Goal: Task Accomplishment & Management: Manage account settings

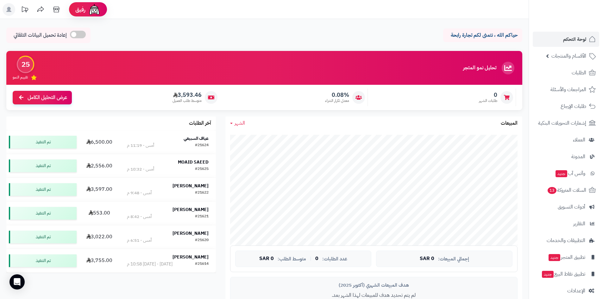
click at [558, 41] on link "لوحة التحكم" at bounding box center [566, 39] width 67 height 15
click at [555, 69] on link "الطلبات" at bounding box center [566, 72] width 67 height 15
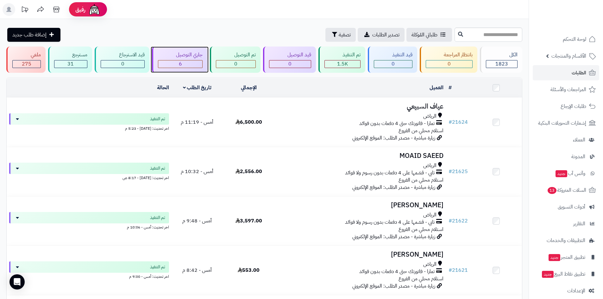
click at [188, 63] on div "6" at bounding box center [180, 64] width 44 height 7
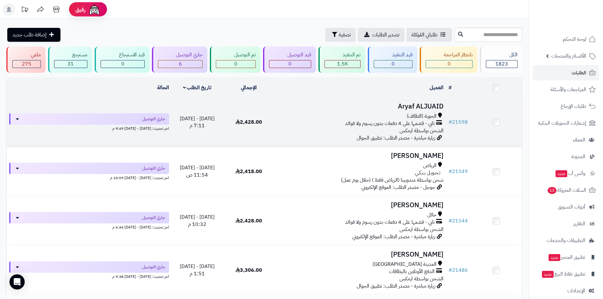
click at [427, 105] on h3 "Aryaf ALJUAID" at bounding box center [360, 106] width 167 height 7
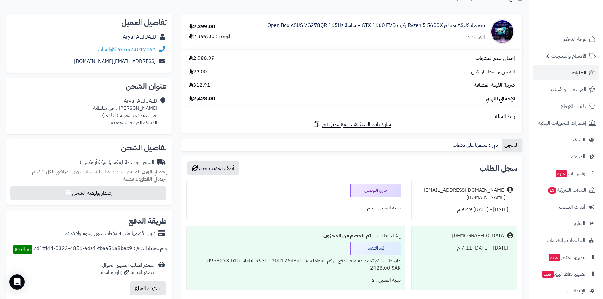
scroll to position [127, 0]
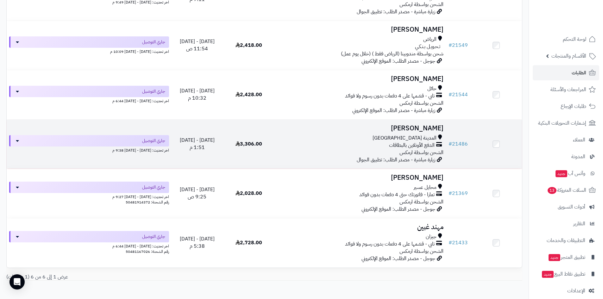
scroll to position [156, 0]
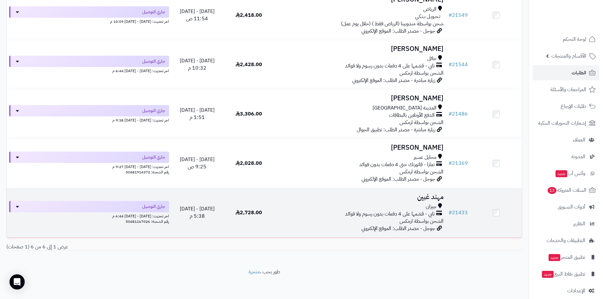
click at [440, 199] on h3 "مهند غبين" at bounding box center [360, 197] width 167 height 7
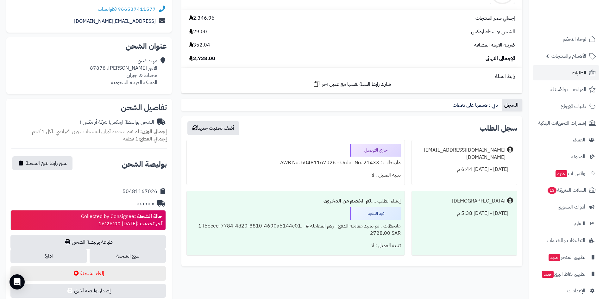
scroll to position [32, 0]
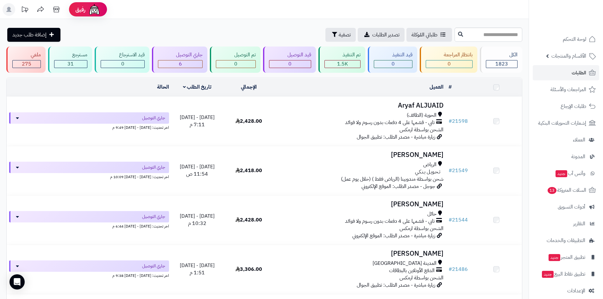
scroll to position [156, 0]
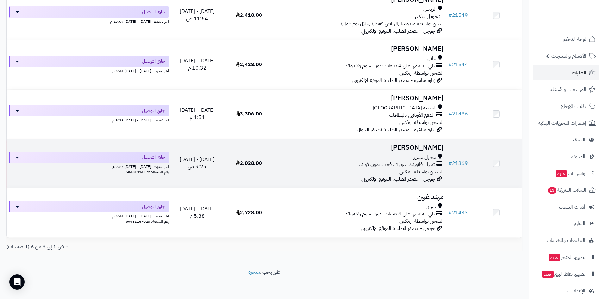
click at [424, 145] on h3 "[PERSON_NAME]" at bounding box center [360, 147] width 167 height 7
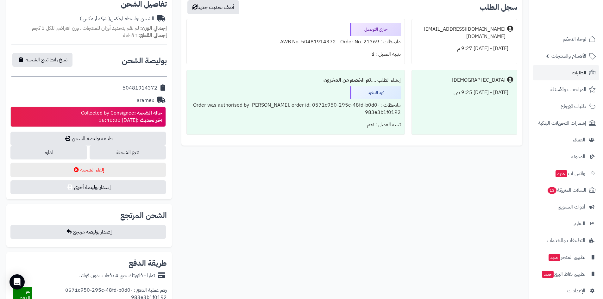
scroll to position [222, 0]
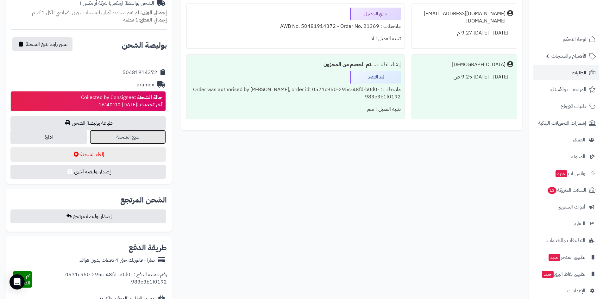
click at [147, 138] on link "تتبع الشحنة" at bounding box center [128, 137] width 77 height 14
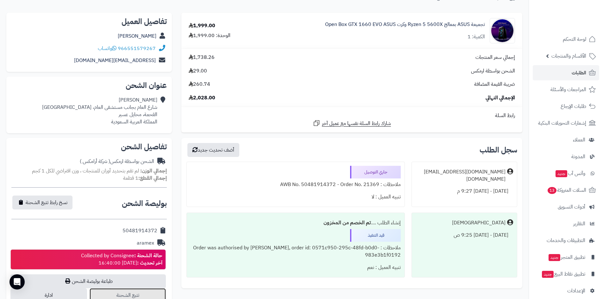
scroll to position [0, 0]
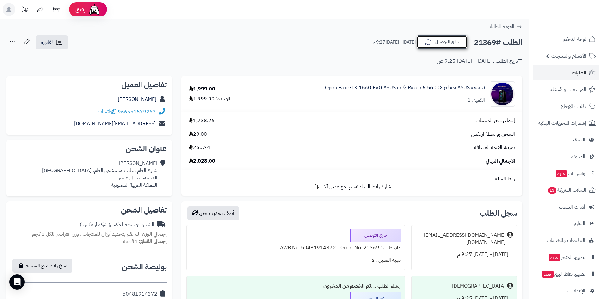
click at [466, 46] on button "جاري التوصيل" at bounding box center [442, 41] width 51 height 13
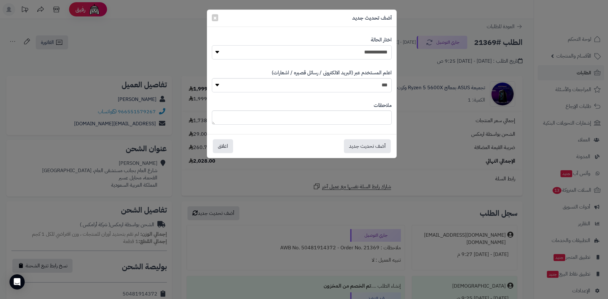
click at [375, 57] on select "**********" at bounding box center [302, 52] width 180 height 14
select select "*"
click at [212, 45] on select "**********" at bounding box center [302, 52] width 180 height 14
click at [365, 146] on button "أضف تحديث جديد" at bounding box center [367, 146] width 47 height 14
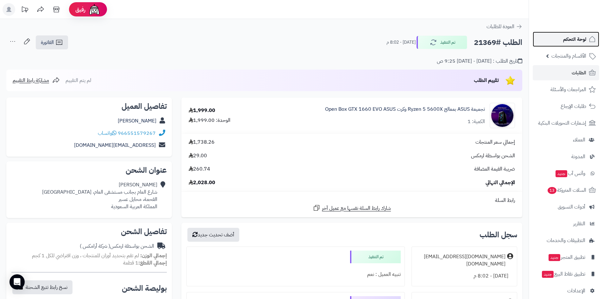
click at [550, 43] on link "لوحة التحكم" at bounding box center [566, 39] width 67 height 15
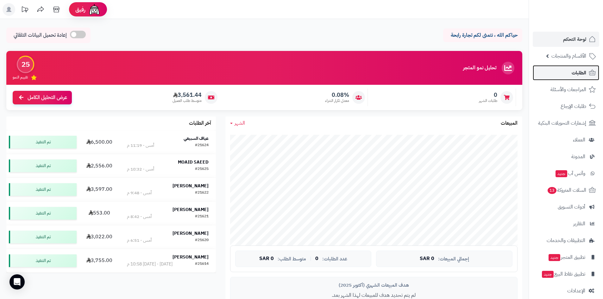
click at [559, 75] on link "الطلبات" at bounding box center [566, 72] width 67 height 15
